Goal: Navigation & Orientation: Find specific page/section

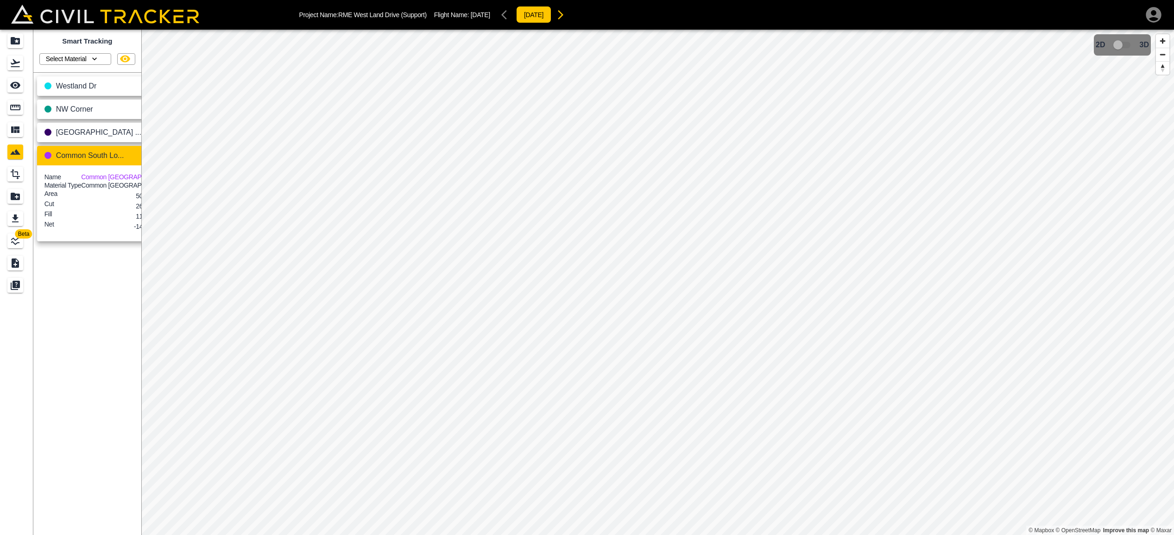
scroll to position [0, 8]
click at [14, 64] on icon "Flights" at bounding box center [15, 63] width 9 height 8
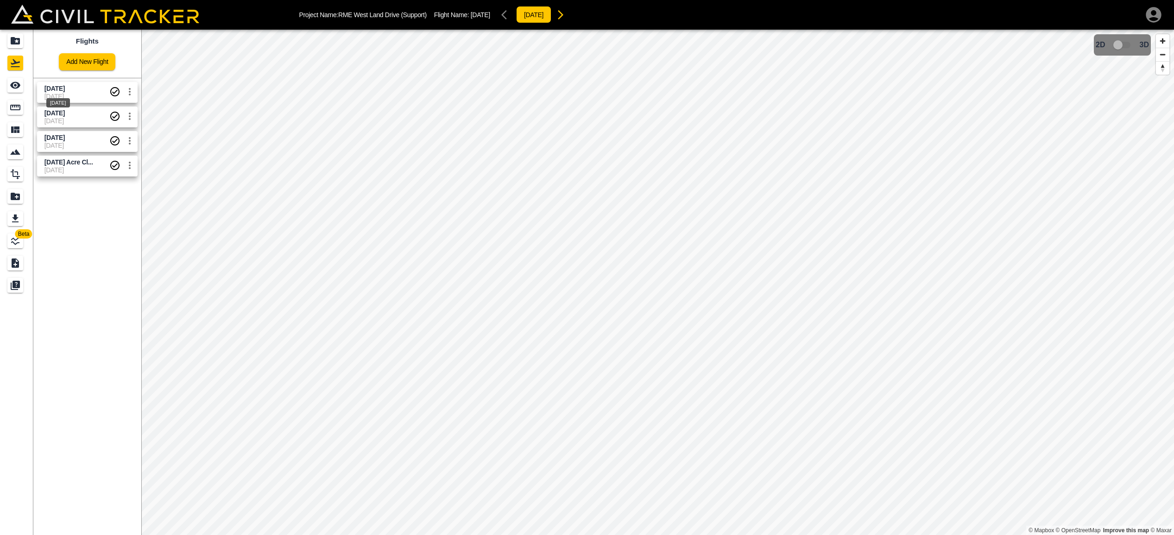
click at [65, 88] on span "[DATE]" at bounding box center [54, 88] width 20 height 7
click at [553, 6] on div "Project Name: [GEOGRAPHIC_DATA] (Support) Flight Name: [DATE] [DATE] Beta Fligh…" at bounding box center [587, 267] width 1174 height 535
click at [68, 158] on span "[DATE] Acre Cl..." at bounding box center [68, 161] width 49 height 7
click at [50, 138] on span "[DATE]" at bounding box center [54, 137] width 20 height 7
click at [65, 113] on span "[DATE]" at bounding box center [54, 112] width 20 height 7
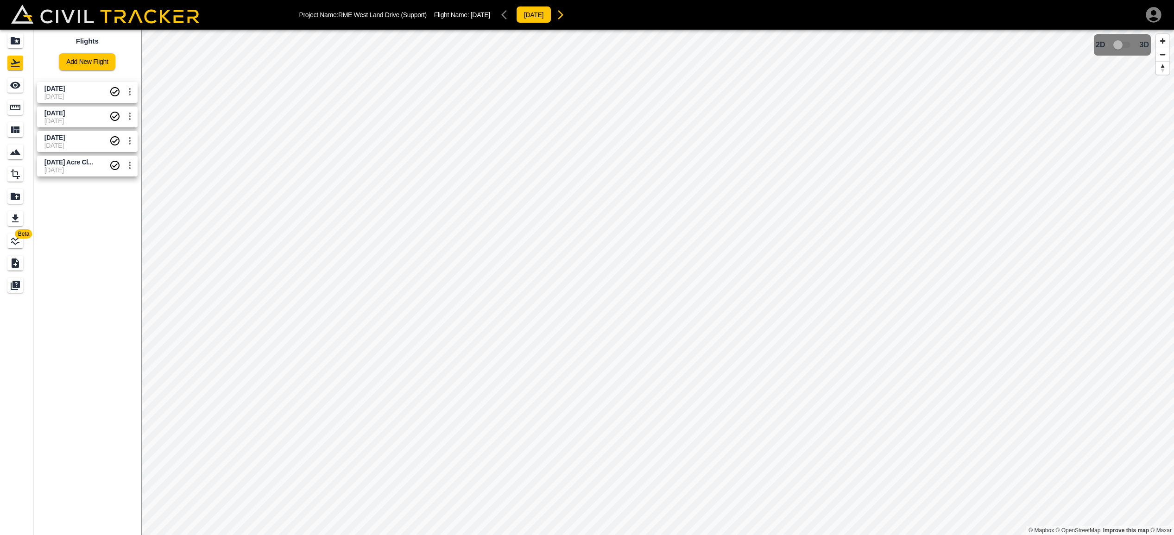
click at [77, 140] on span "[DATE]" at bounding box center [76, 137] width 65 height 9
click at [15, 214] on icon "Export" at bounding box center [15, 218] width 11 height 11
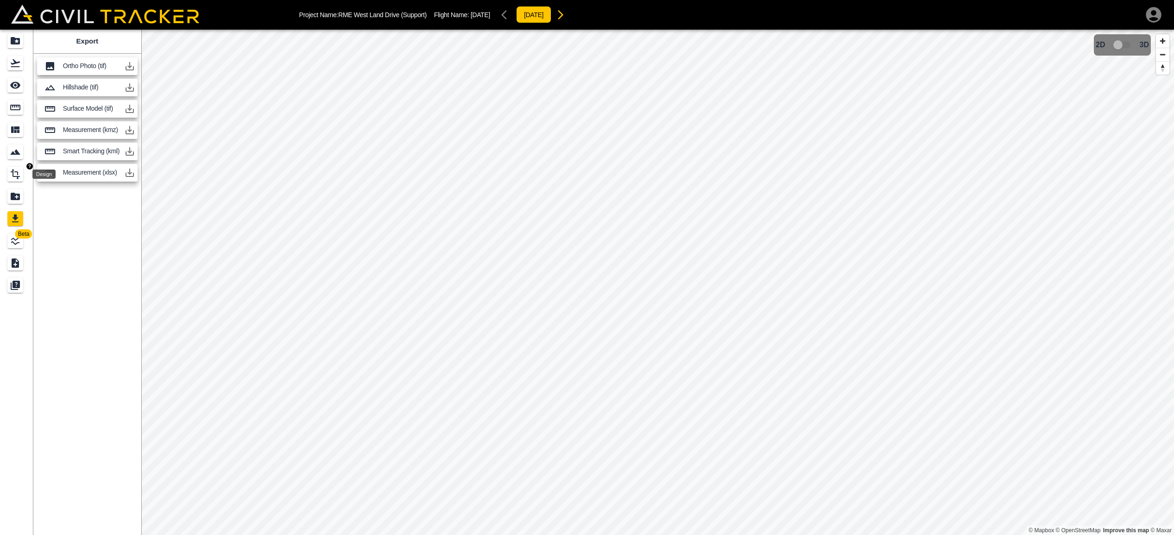
click at [19, 177] on icon "Design" at bounding box center [15, 174] width 9 height 10
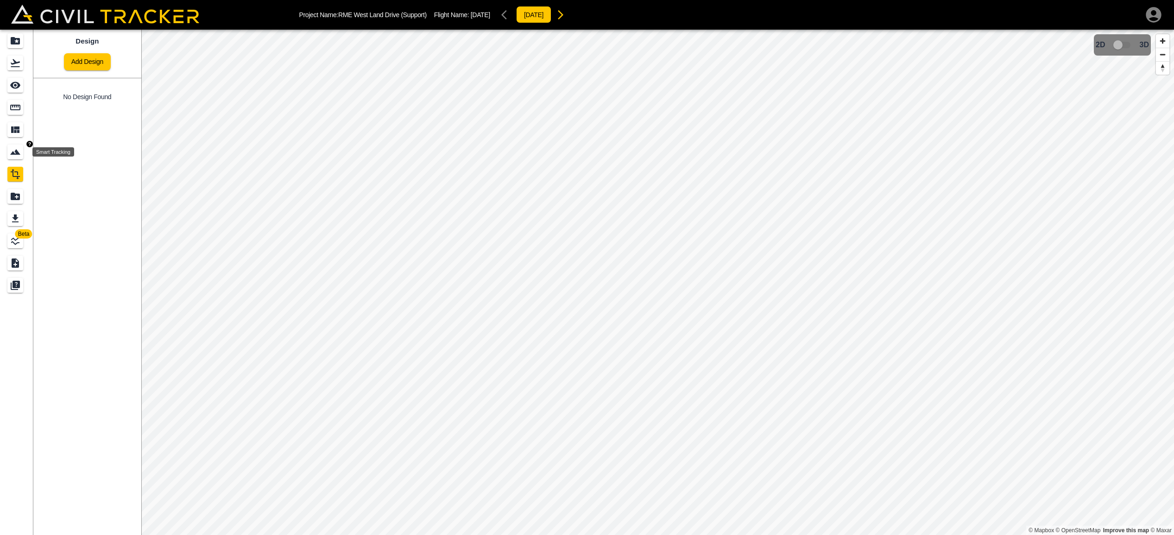
click at [15, 152] on icon "Smart Tracking" at bounding box center [15, 151] width 11 height 11
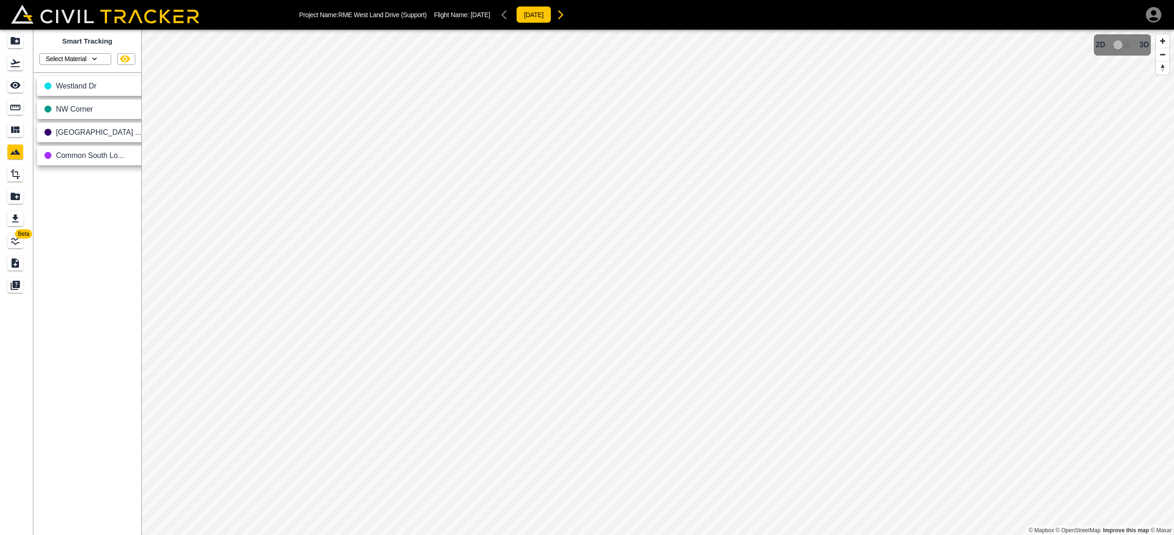
click at [144, 157] on icon "button" at bounding box center [149, 156] width 11 height 11
